Goal: Task Accomplishment & Management: Use online tool/utility

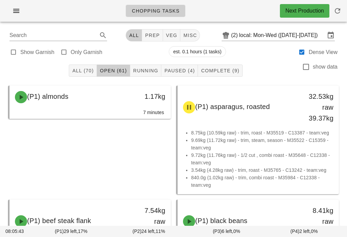
click at [171, 35] on span "veg" at bounding box center [172, 35] width 12 height 5
type input "team:veg"
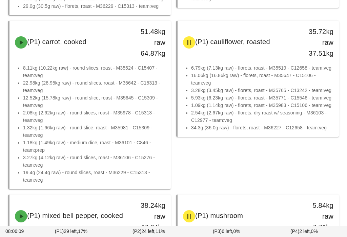
scroll to position [299, 0]
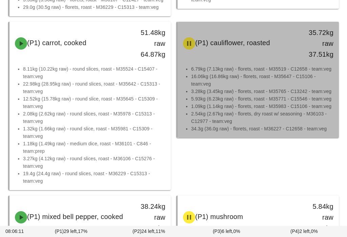
click at [239, 88] on li "3.28kg (3.45kg raw) - florets, roast - M35765 - C13242 - team:veg" at bounding box center [262, 90] width 142 height 7
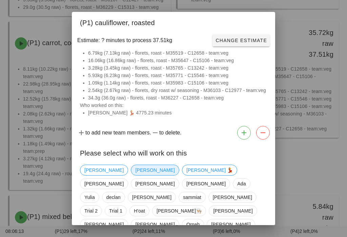
click at [135, 169] on span "[PERSON_NAME]" at bounding box center [154, 170] width 39 height 10
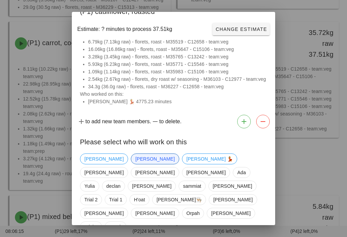
scroll to position [9, 0]
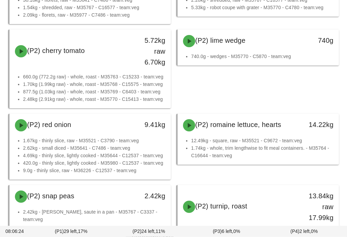
scroll to position [1105, 0]
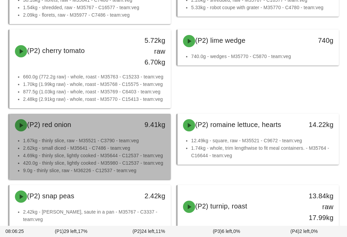
click at [95, 148] on li "2.62kg - small diced - M35641 - C7486 - team:veg" at bounding box center [94, 147] width 142 height 7
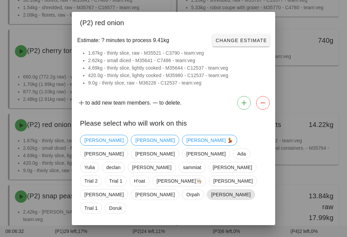
click at [250, 189] on span "[PERSON_NAME]" at bounding box center [230, 194] width 39 height 10
click at [256, 229] on span "Confirm Start" at bounding box center [245, 231] width 44 height 5
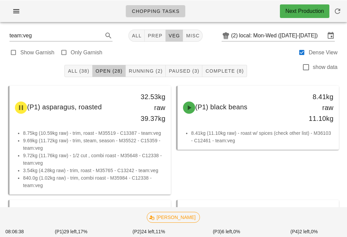
click at [150, 63] on div "All (38) Open (28) Running (2) Paused (3) Complete (8) show data" at bounding box center [173, 71] width 339 height 22
click at [155, 69] on span "Running (2)" at bounding box center [145, 70] width 34 height 5
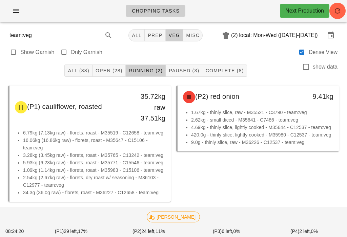
click at [108, 63] on div "All (38) Open (28) Running (2) Paused (3) Complete (8) show data" at bounding box center [173, 71] width 339 height 22
click at [101, 76] on button "Open (28)" at bounding box center [109, 70] width 33 height 12
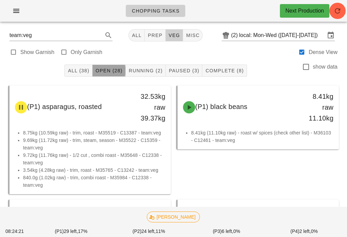
click at [114, 64] on button "Open (28)" at bounding box center [109, 70] width 33 height 12
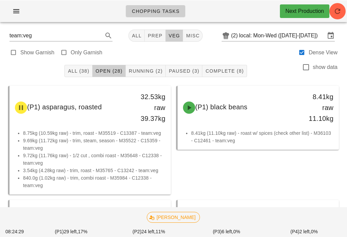
click at [112, 66] on button "Open (28)" at bounding box center [109, 70] width 33 height 12
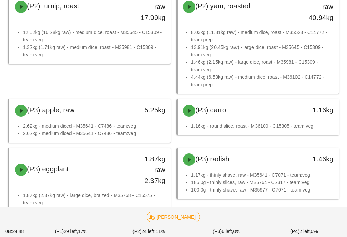
scroll to position [1303, 0]
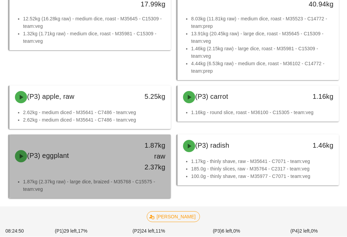
click at [107, 167] on div "(P3) eggplant 1.87kg raw 2.37kg" at bounding box center [90, 156] width 159 height 41
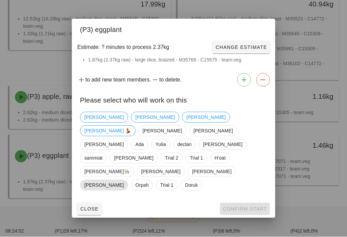
click at [124, 180] on span "Fernanda" at bounding box center [103, 185] width 39 height 10
click at [254, 206] on span "Confirm Start" at bounding box center [245, 208] width 44 height 5
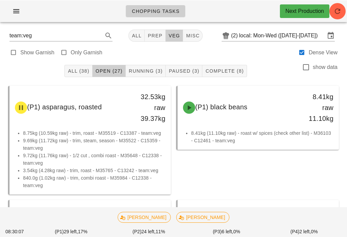
click at [143, 66] on button "Running (3)" at bounding box center [146, 70] width 40 height 12
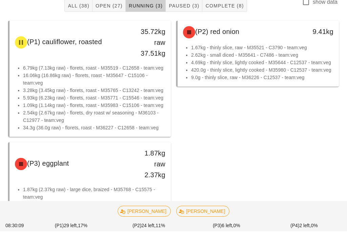
scroll to position [72, 0]
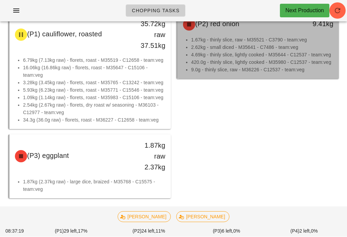
click at [252, 62] on li "420.0g - thinly slice, lightly cooked - M35980 - C12537 - team:veg" at bounding box center [262, 62] width 142 height 7
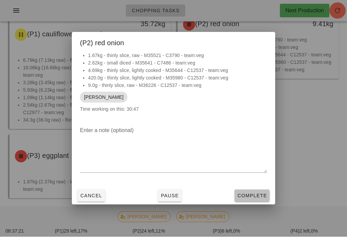
click at [250, 198] on span "Complete" at bounding box center [252, 195] width 30 height 5
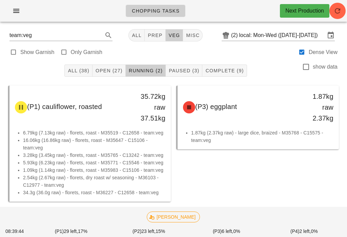
click at [92, 67] on button "All (38)" at bounding box center [78, 70] width 28 height 12
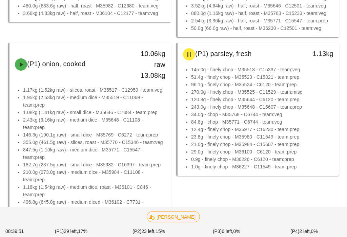
scroll to position [930, 0]
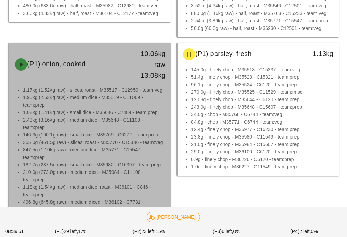
click at [115, 139] on li "355.0g (461.5g raw) - slices, roast - M35770 - C15346 - team:veg" at bounding box center [94, 141] width 142 height 7
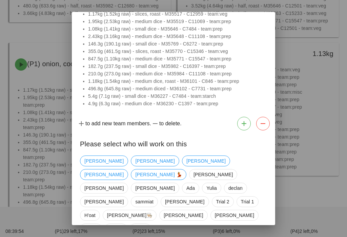
scroll to position [39, 0]
click at [186, 157] on span "[PERSON_NAME]" at bounding box center [205, 161] width 39 height 10
click at [242, 215] on div "Adrian Fernanda Harleen Nick Ruth 💃 Shawn Ken Richard Ada Yulia declan Peter sa…" at bounding box center [173, 198] width 203 height 91
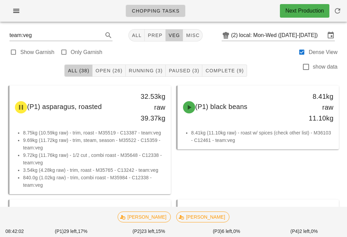
click at [145, 65] on button "Running (3)" at bounding box center [146, 70] width 40 height 12
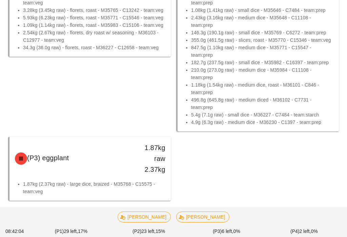
scroll to position [147, 0]
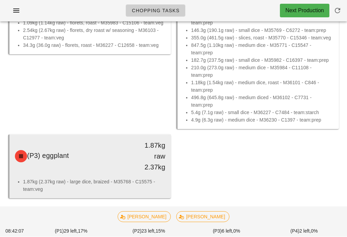
click at [114, 165] on div "(P3) eggplant" at bounding box center [70, 156] width 119 height 20
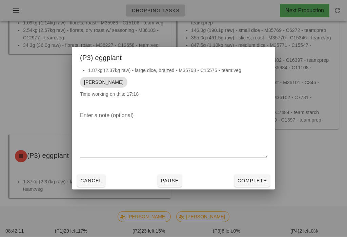
click at [253, 182] on span "Complete" at bounding box center [252, 180] width 30 height 5
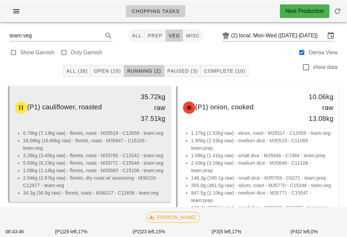
click at [99, 156] on li "3.28kg (3.45kg raw) - florets, roast - M35765 - C13242 - team:veg" at bounding box center [94, 154] width 142 height 7
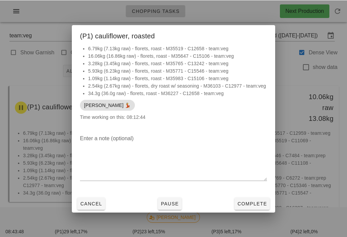
click at [167, 205] on span "Pause" at bounding box center [170, 202] width 18 height 5
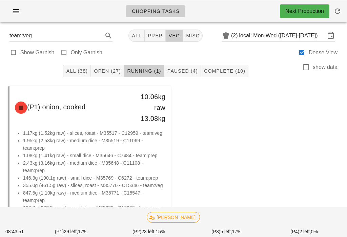
click at [111, 72] on span "Open (27)" at bounding box center [107, 70] width 27 height 5
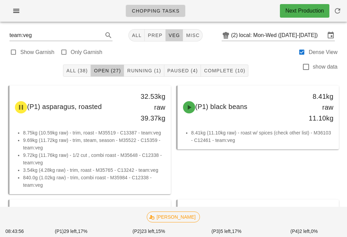
click at [149, 75] on button "Running (1)" at bounding box center [144, 70] width 40 height 12
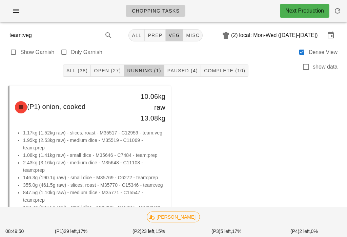
click at [107, 69] on span "Open (27)" at bounding box center [107, 70] width 27 height 5
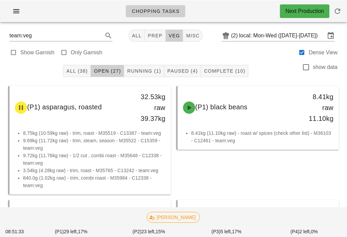
click at [149, 30] on button "prep" at bounding box center [155, 35] width 21 height 12
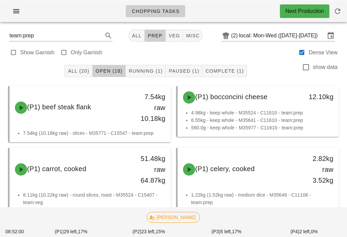
click at [168, 31] on button "veg" at bounding box center [175, 35] width 18 height 12
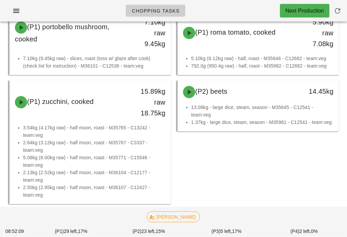
scroll to position [825, 0]
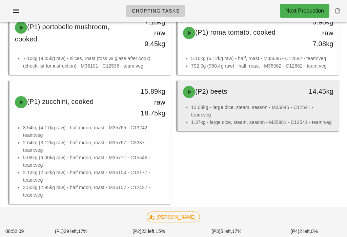
click at [255, 105] on li "13.08kg - large dice, steam, season - M35645 - C12541 - team:veg" at bounding box center [262, 110] width 142 height 15
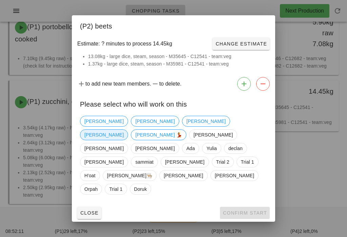
click at [124, 140] on span "[PERSON_NAME]" at bounding box center [103, 134] width 39 height 10
click at [245, 210] on span "Confirm Start" at bounding box center [245, 212] width 44 height 5
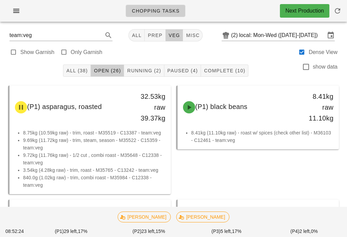
click at [144, 73] on span "Running (2)" at bounding box center [144, 70] width 34 height 5
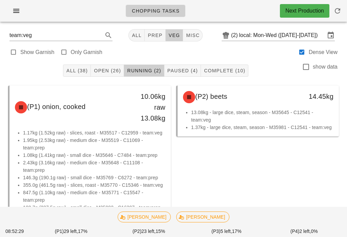
click at [107, 69] on span "Open (26)" at bounding box center [107, 70] width 27 height 5
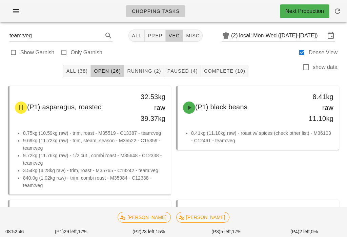
click at [191, 32] on button "misc" at bounding box center [193, 35] width 20 height 12
type input "team:misc"
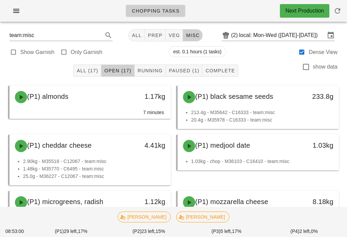
click at [339, 9] on icon "button" at bounding box center [337, 11] width 8 height 8
click at [132, 34] on span "All" at bounding box center [136, 35] width 10 height 5
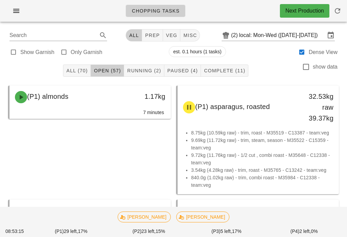
click at [143, 68] on span "Running (2)" at bounding box center [144, 70] width 34 height 5
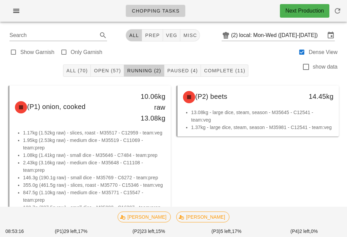
click at [109, 65] on button "Open (57)" at bounding box center [107, 70] width 33 height 12
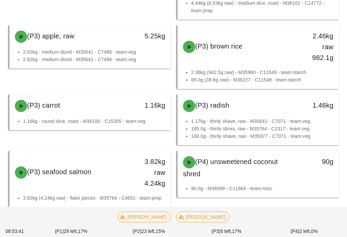
scroll to position [2472, 0]
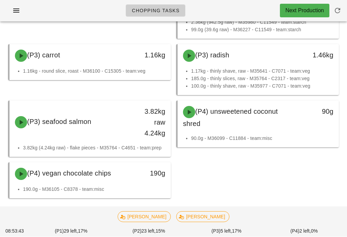
click at [339, 9] on icon "button" at bounding box center [337, 11] width 8 height 8
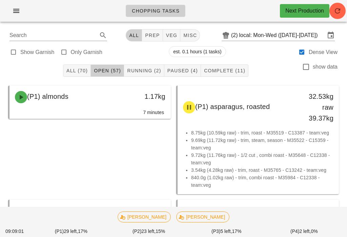
click at [218, 0] on div "Chopping Tasks Next Production" at bounding box center [173, 11] width 347 height 22
click at [343, 11] on span "button" at bounding box center [337, 11] width 16 height 8
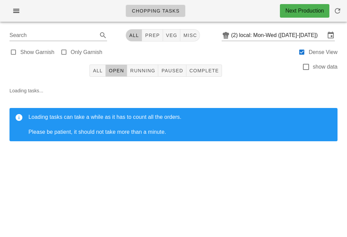
click at [168, 27] on div "Search All prep veg misc (2) local: Mon-Wed ([DATE]-[DATE])" at bounding box center [173, 35] width 339 height 16
click at [166, 34] on span "veg" at bounding box center [172, 35] width 12 height 5
type input "team:veg"
click at [117, 66] on button "Open" at bounding box center [116, 70] width 21 height 12
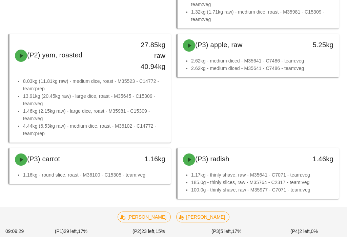
scroll to position [1294, 0]
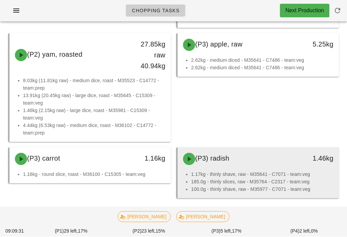
click at [246, 165] on div "(P3) radish" at bounding box center [238, 159] width 119 height 20
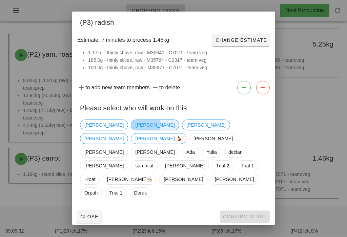
click at [135, 130] on span "[PERSON_NAME]" at bounding box center [154, 125] width 39 height 10
click at [245, 214] on span "Confirm Start" at bounding box center [245, 216] width 44 height 5
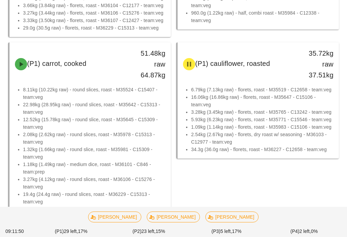
scroll to position [280, 0]
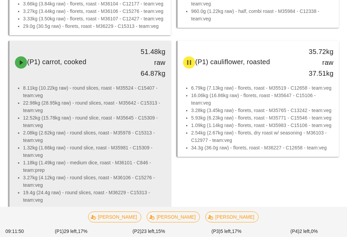
click at [90, 141] on li "2.08kg (2.62kg raw) - round slices, roast - M35978 - C15313 - team:veg" at bounding box center [94, 136] width 142 height 15
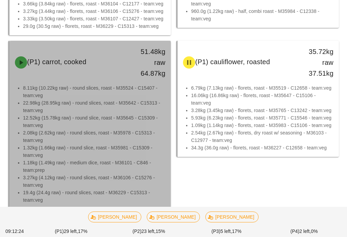
click at [94, 172] on li "1.18kg (1.49kg raw) - medium dice, roast - M36101 - C846 - team:prep" at bounding box center [94, 166] width 142 height 15
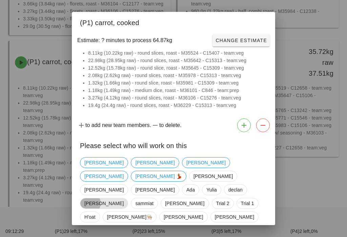
click at [124, 198] on span "[PERSON_NAME]" at bounding box center [103, 203] width 39 height 10
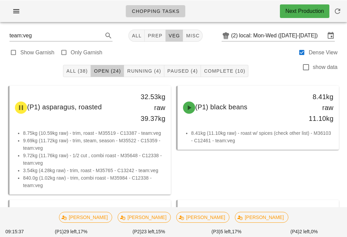
click at [144, 66] on button "Running (4)" at bounding box center [144, 70] width 40 height 12
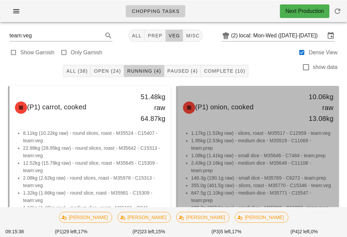
click at [233, 153] on li "1.08kg (1.41kg raw) - small dice - M35646 - C7484 - team:prep" at bounding box center [262, 154] width 142 height 7
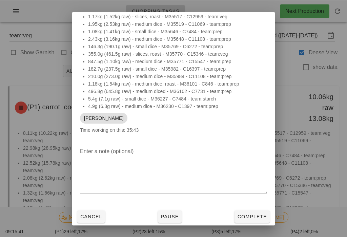
scroll to position [19, 0]
click at [163, 214] on span "Pause" at bounding box center [170, 215] width 18 height 5
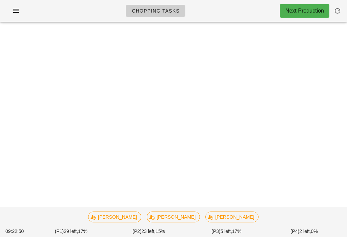
scroll to position [5, 0]
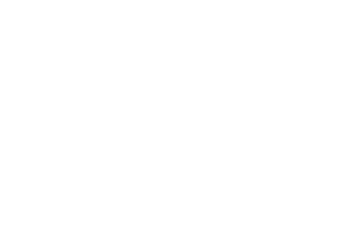
click at [78, 62] on div "Chopping Tasks Next Production team:veg All prep veg misc (2) local: Mon-Wed (S…" at bounding box center [173, 118] width 347 height 237
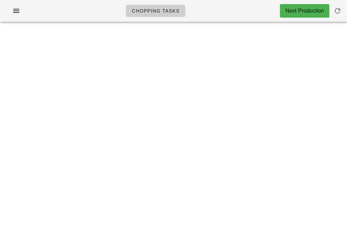
click at [12, 10] on icon "button" at bounding box center [16, 11] width 8 height 8
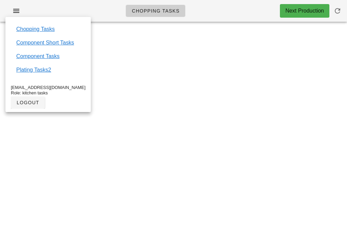
click at [136, 108] on div "Chopping Tasks Next Production team:veg All prep veg misc (2) local: Mon-Wed (S…" at bounding box center [173, 118] width 347 height 237
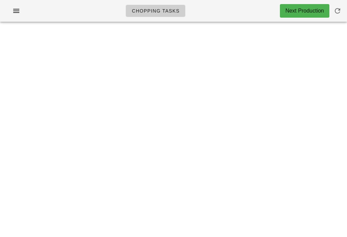
click at [292, 11] on div "Next Production" at bounding box center [304, 11] width 39 height 8
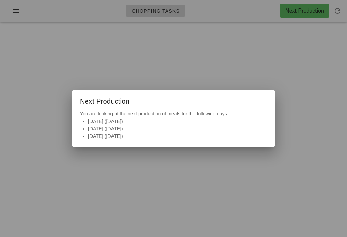
click at [52, 74] on div at bounding box center [173, 118] width 347 height 237
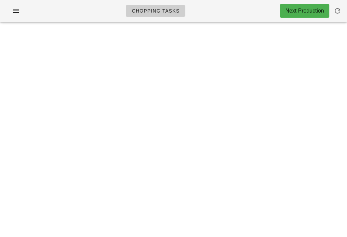
click at [12, 92] on div "Chopping Tasks Next Production team:veg All prep veg misc (2) local: Mon-Wed ([…" at bounding box center [173, 118] width 347 height 237
click at [8, 91] on div "Chopping Tasks Next Production team:veg All prep veg misc (2) local: Mon-Wed ([…" at bounding box center [173, 118] width 347 height 237
click at [6, 90] on div "Chopping Tasks Next Production team:veg All prep veg misc (2) local: Mon-Wed ([…" at bounding box center [173, 118] width 347 height 237
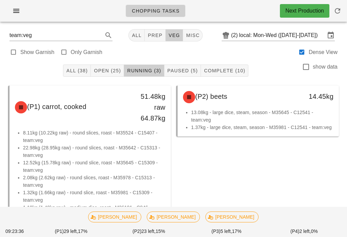
click at [80, 68] on span "All (38)" at bounding box center [77, 70] width 22 height 5
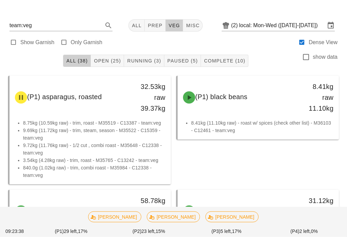
scroll to position [22, 0]
